Goal: Find specific page/section: Find specific page/section

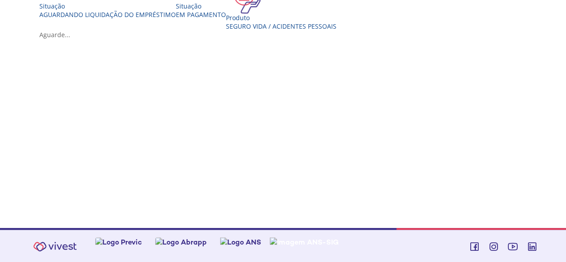
scroll to position [260, 0]
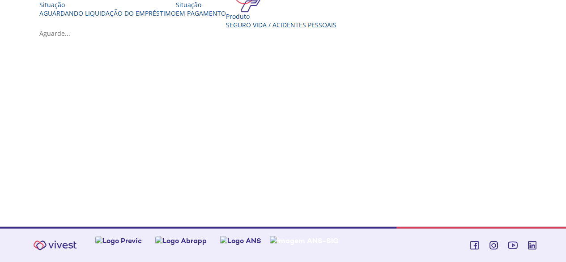
drag, startPoint x: 0, startPoint y: 0, endPoint x: 564, endPoint y: 174, distance: 590.4
click at [336, 29] on div "Seguro Vida / Acidentes Pessoais" at bounding box center [281, 25] width 110 height 8
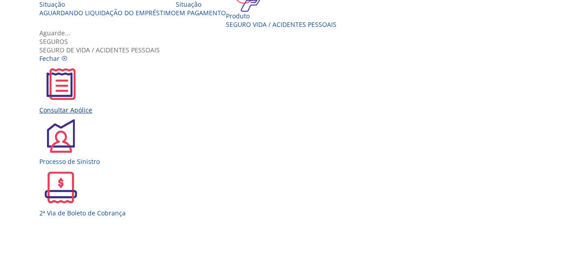
click at [159, 108] on div "Consultar Apólice" at bounding box center [286, 110] width 494 height 8
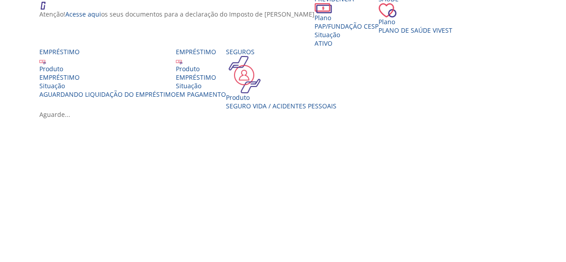
scroll to position [182, 0]
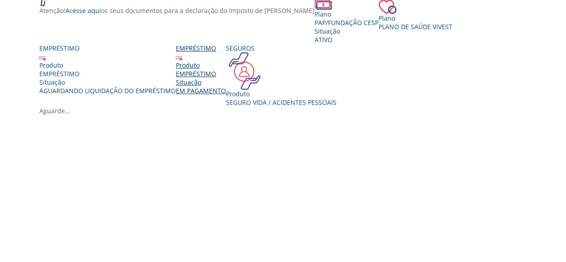
click at [226, 95] on div "Produto EMPRÉSTIMO Situação EM PAGAMENTO" at bounding box center [201, 78] width 50 height 34
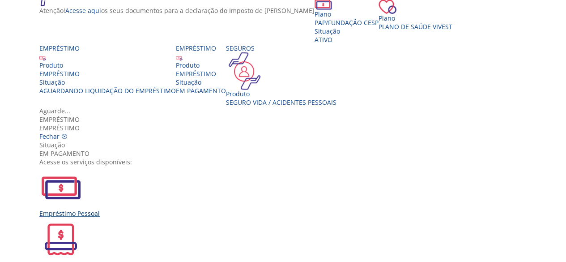
click at [161, 209] on div "Empréstimo Pessoal" at bounding box center [286, 213] width 494 height 8
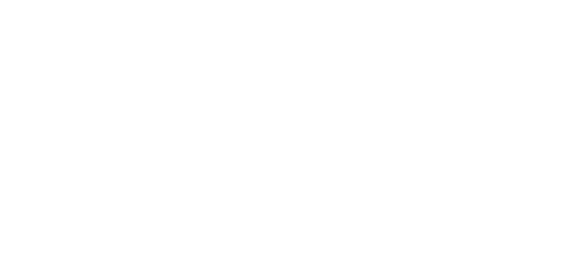
scroll to position [120, 0]
